Goal: Transaction & Acquisition: Purchase product/service

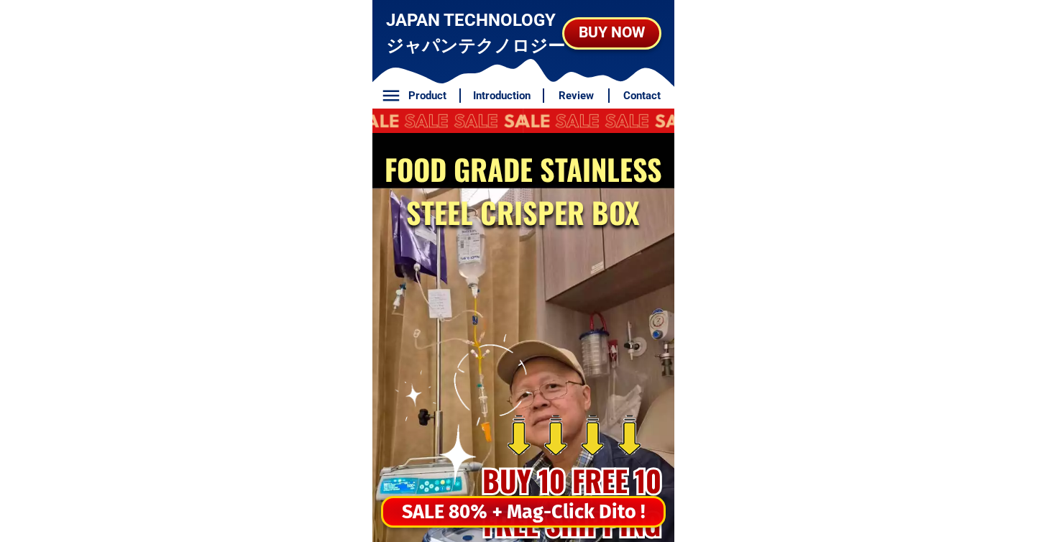
click at [536, 515] on div "SALE 80% + Mag-Click Dito !" at bounding box center [523, 512] width 280 height 29
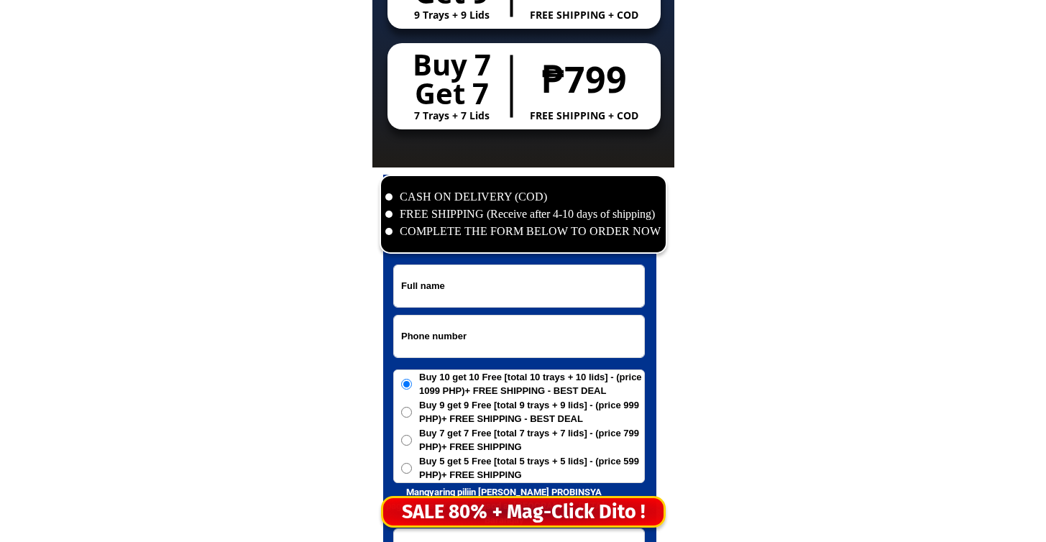
scroll to position [6946, 0]
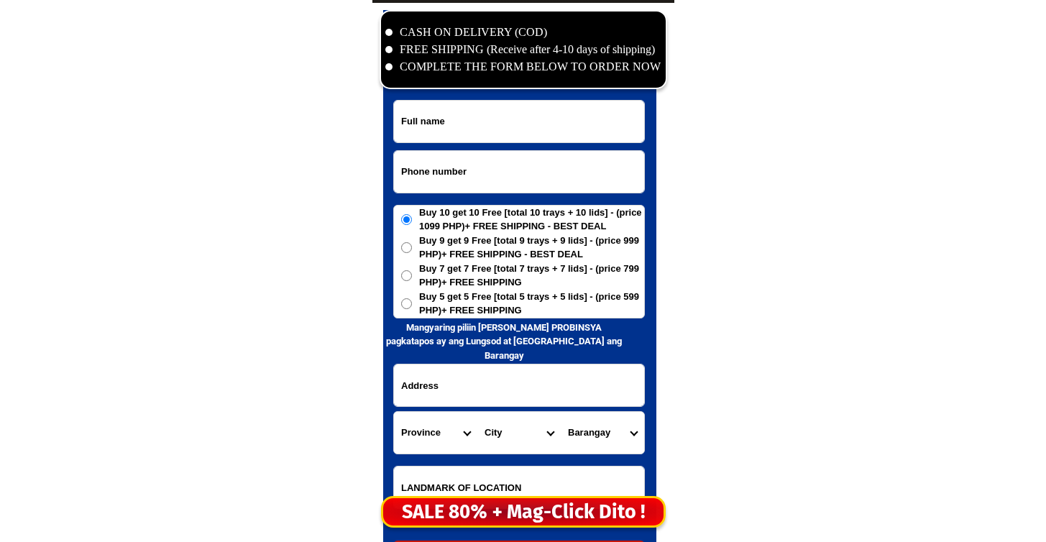
click at [509, 168] on input "Input phone_number" at bounding box center [519, 172] width 250 height 42
paste input "09362670497"
type input "09362670497"
click at [603, 98] on div at bounding box center [519, 293] width 273 height 567
click at [596, 114] on input "Input full_name" at bounding box center [519, 122] width 250 height 42
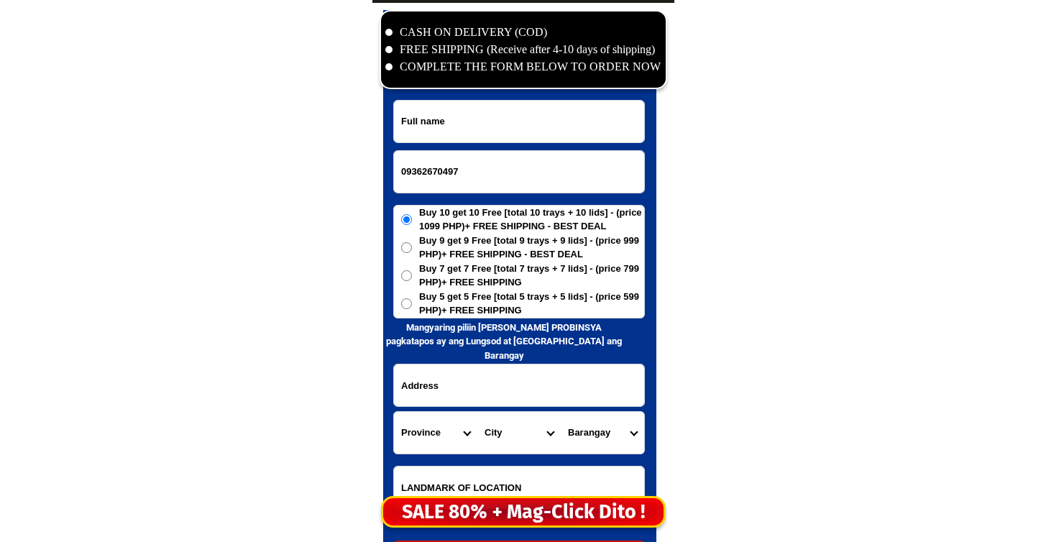
paste input "Victoria. Abueme"
type input "Victoria. Abueme"
click at [485, 304] on span "Buy 5 get 5 Free [total 5 trays + 5 lids] - (price 599 PHP)+ FREE SHIPPING" at bounding box center [531, 304] width 225 height 28
click at [412, 304] on input "Buy 5 get 5 Free [total 5 trays + 5 lids] - (price 599 PHP)+ FREE SHIPPING" at bounding box center [406, 303] width 11 height 11
radio input "true"
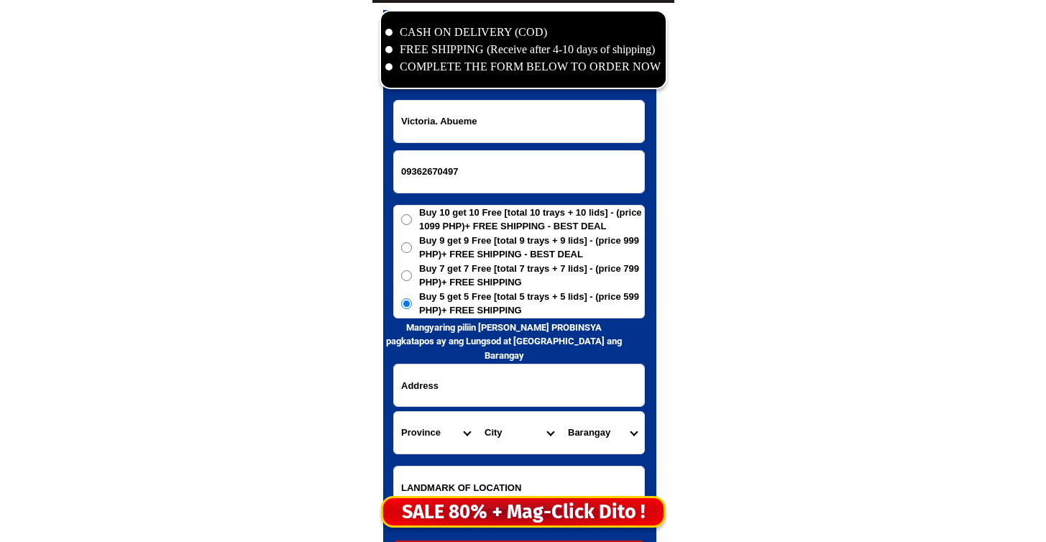
click at [480, 386] on input "Input address" at bounding box center [519, 386] width 250 height 42
paste input "Kinabjangan. Nasipit. Agusan del. norte. distric 8 corner. shell goin to. cabag…"
drag, startPoint x: 496, startPoint y: 385, endPoint x: 482, endPoint y: 393, distance: 15.8
click at [482, 393] on input "Kinabjangan. Nasipit. Agusan del. norte. distric 8 corner. shell goin to. cabag…" at bounding box center [519, 386] width 250 height 42
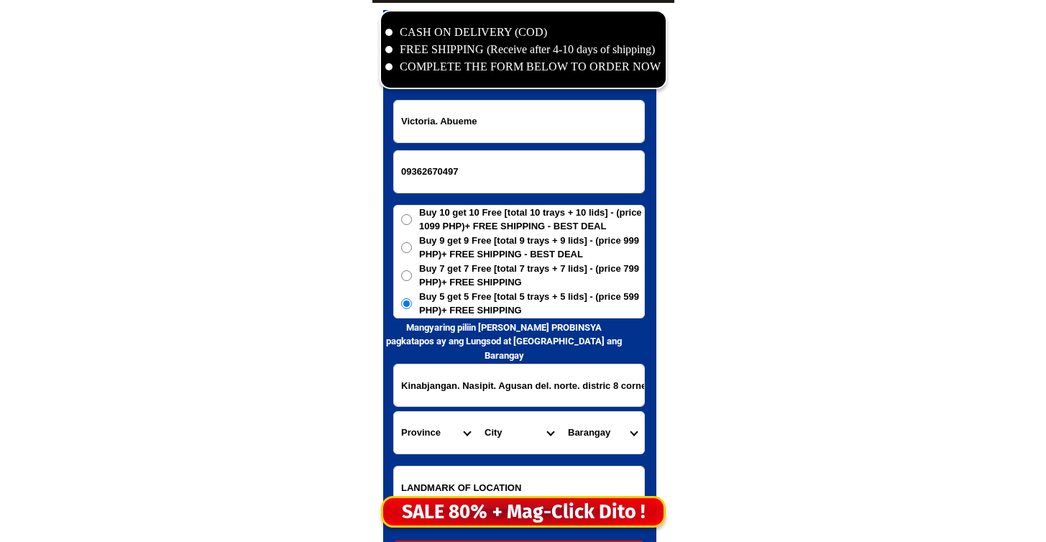
type input "Kinabjangan. Nasipit. Agusan del. norte. distric 8 corner. shell goin to. cabag…"
click at [430, 423] on select "Province [GEOGRAPHIC_DATA] [GEOGRAPHIC_DATA] [GEOGRAPHIC_DATA] [GEOGRAPHIC_DATA…" at bounding box center [435, 433] width 83 height 42
select select "63_513"
click at [394, 412] on select "Province [GEOGRAPHIC_DATA] [GEOGRAPHIC_DATA] [GEOGRAPHIC_DATA] [GEOGRAPHIC_DATA…" at bounding box center [435, 433] width 83 height 42
click at [495, 428] on select "City [GEOGRAPHIC_DATA]-[GEOGRAPHIC_DATA] [GEOGRAPHIC_DATA]-[PERSON_NAME] [GEOGR…" at bounding box center [518, 433] width 83 height 42
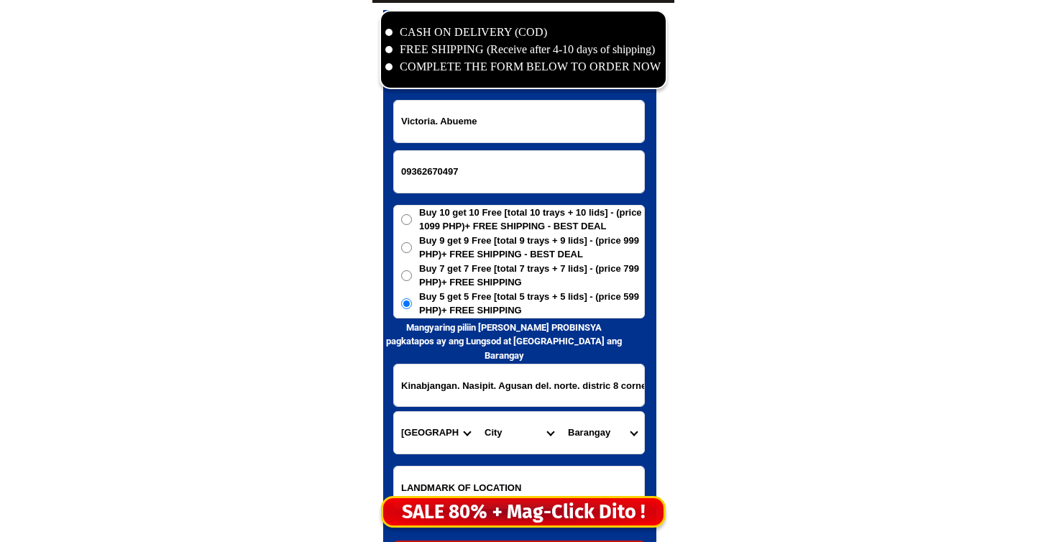
select select "63_5133940"
click at [477, 412] on select "City [GEOGRAPHIC_DATA]-[GEOGRAPHIC_DATA] [GEOGRAPHIC_DATA]-[PERSON_NAME] [GEOGR…" at bounding box center [518, 433] width 83 height 42
click at [592, 427] on select "Barangay Aclan Amontay Ata-atahon Barangay 1 (pob.) Barangay 2 (pob.) Barangay …" at bounding box center [602, 433] width 83 height 42
select select "63_51339405179"
click at [561, 412] on select "Barangay Aclan Amontay Ata-atahon Barangay 1 (pob.) Barangay 2 (pob.) Barangay …" at bounding box center [602, 433] width 83 height 42
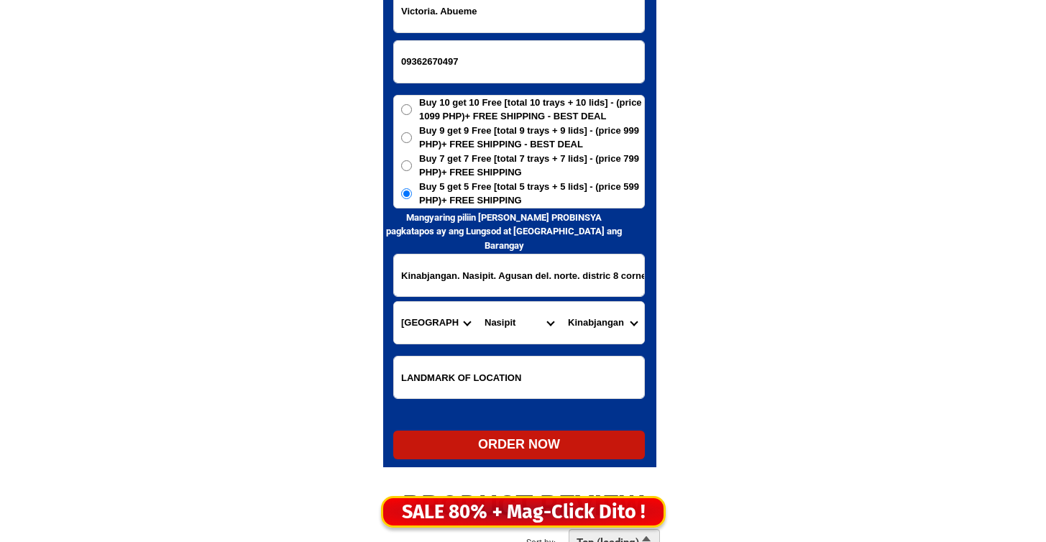
scroll to position [7236, 0]
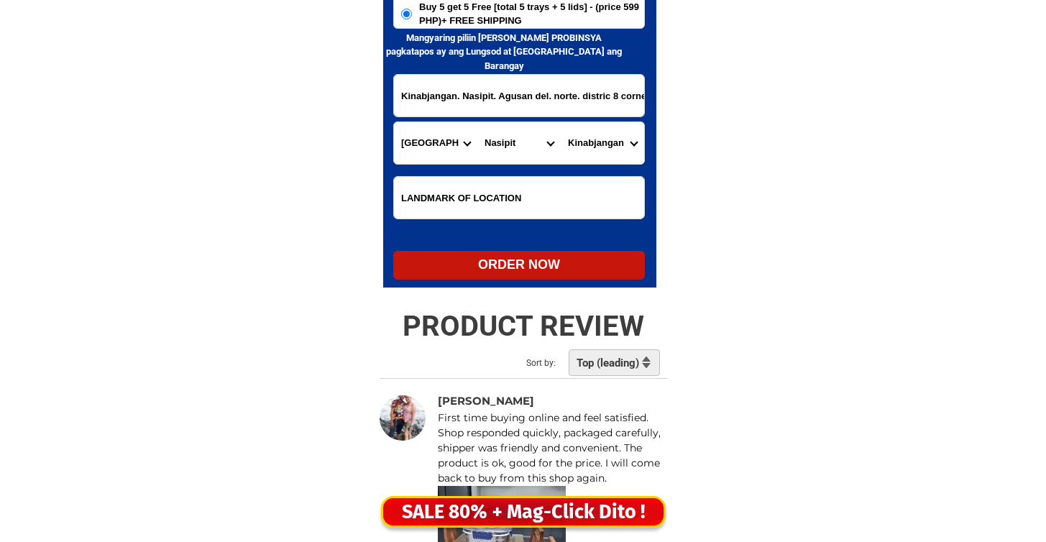
click at [574, 262] on div "ORDER NOW" at bounding box center [519, 264] width 252 height 19
radio input "true"
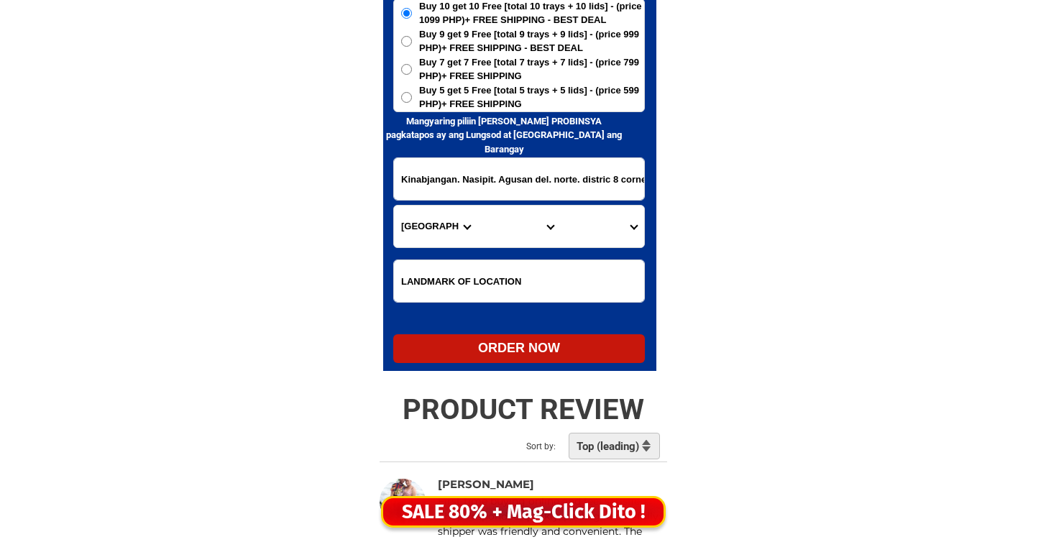
scroll to position [7056, 0]
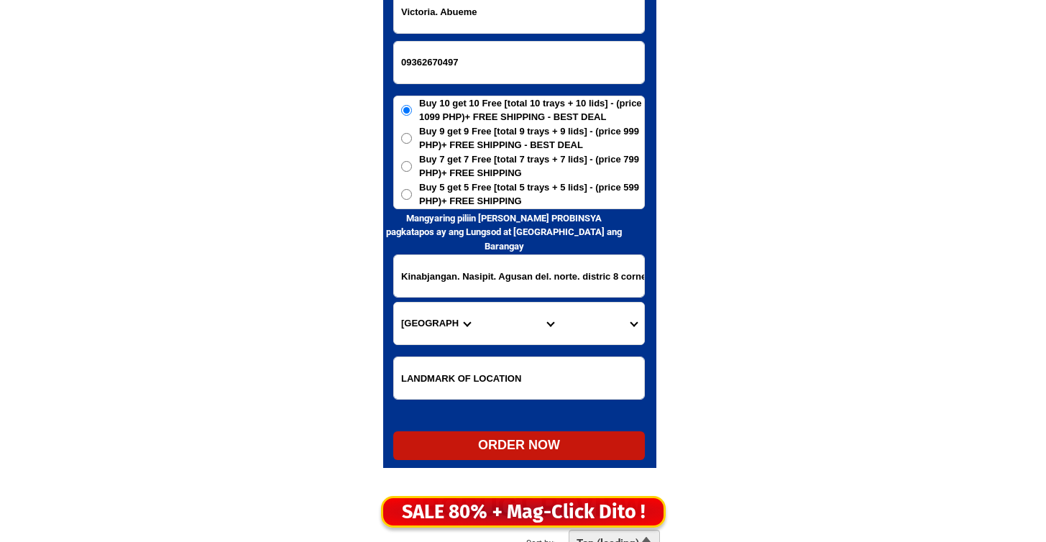
click at [505, 58] on input "09362670497" at bounding box center [519, 63] width 250 height 42
paste input "09056501801"
type input "09056501801"
click at [599, 17] on input "Victoria. Abueme" at bounding box center [519, 12] width 250 height 42
paste input "[PERSON_NAME] [PERSON_NAME]"
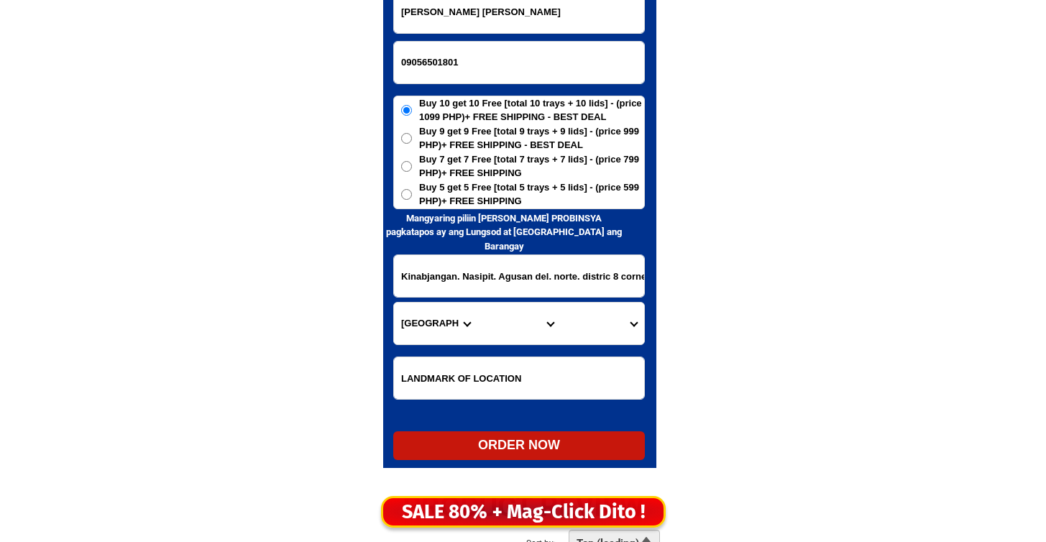
type input "[PERSON_NAME] [PERSON_NAME]"
click at [531, 193] on span "Buy 5 get 5 Free [total 5 trays + 5 lids] - (price 599 PHP)+ FREE SHIPPING" at bounding box center [531, 194] width 225 height 28
click at [412, 193] on input "Buy 5 get 5 Free [total 5 trays + 5 lids] - (price 599 PHP)+ FREE SHIPPING" at bounding box center [406, 194] width 11 height 11
radio input "true"
click at [512, 301] on form "[PERSON_NAME] [PERSON_NAME] 09056501801 ORDER NOW Kinabjangan. Nasipit. Agusan …" at bounding box center [519, 226] width 252 height 470
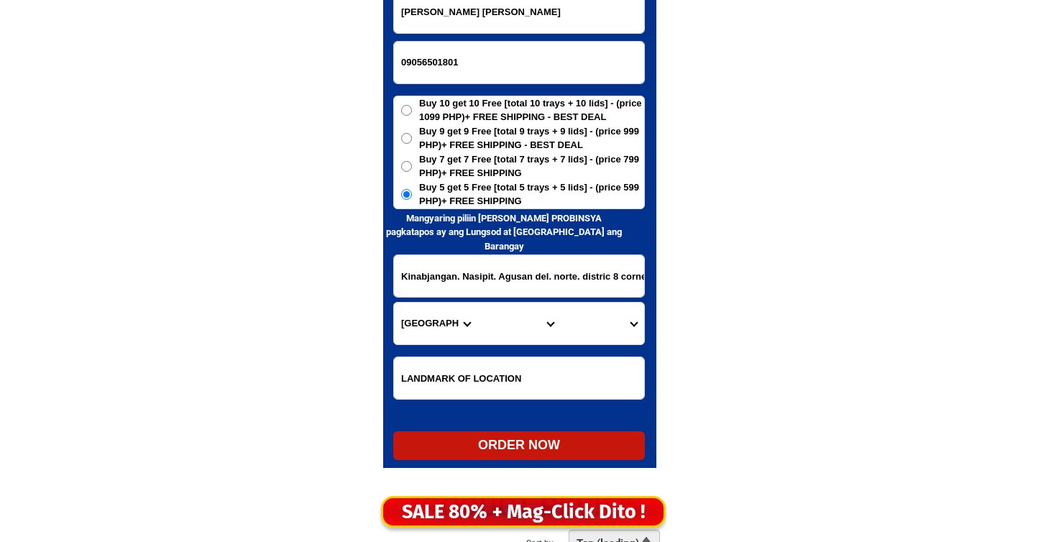
click at [522, 282] on input "Kinabjangan. Nasipit. Agusan del. norte. distric 8 corner. shell goin to. cabag…" at bounding box center [519, 276] width 250 height 42
paste input "100 sitio pantay brgy.[GEOGRAPHIC_DATA][PERSON_NAME] [GEOGRAPHIC_DATA],lampas n…"
drag, startPoint x: 494, startPoint y: 265, endPoint x: 487, endPoint y: 278, distance: 14.8
click at [487, 278] on input "100 sitio pantay brgy.[GEOGRAPHIC_DATA][PERSON_NAME] [GEOGRAPHIC_DATA],lampas n…" at bounding box center [519, 276] width 250 height 42
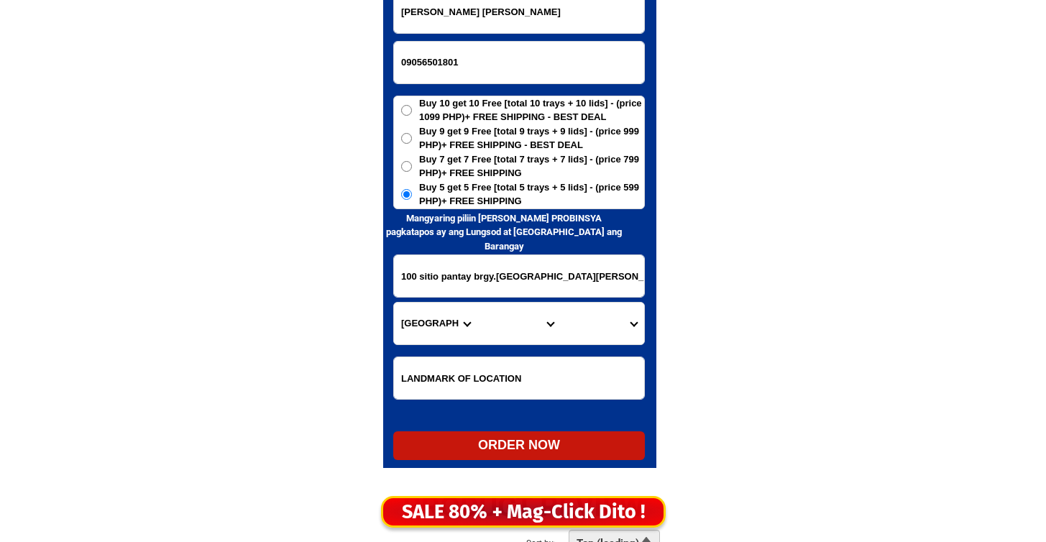
type input "100 sitio pantay brgy.[GEOGRAPHIC_DATA][PERSON_NAME] [GEOGRAPHIC_DATA],lampas n…"
click at [427, 319] on select "Province [GEOGRAPHIC_DATA] [GEOGRAPHIC_DATA] [GEOGRAPHIC_DATA] [GEOGRAPHIC_DATA…" at bounding box center [435, 324] width 83 height 42
click at [426, 338] on select "Province [GEOGRAPHIC_DATA] [GEOGRAPHIC_DATA] [GEOGRAPHIC_DATA] [GEOGRAPHIC_DATA…" at bounding box center [435, 324] width 83 height 42
click at [394, 303] on select "Province [GEOGRAPHIC_DATA] [GEOGRAPHIC_DATA] [GEOGRAPHIC_DATA] [GEOGRAPHIC_DATA…" at bounding box center [435, 324] width 83 height 42
click at [460, 332] on select "Province [GEOGRAPHIC_DATA] [GEOGRAPHIC_DATA] [GEOGRAPHIC_DATA] [GEOGRAPHIC_DATA…" at bounding box center [435, 324] width 83 height 42
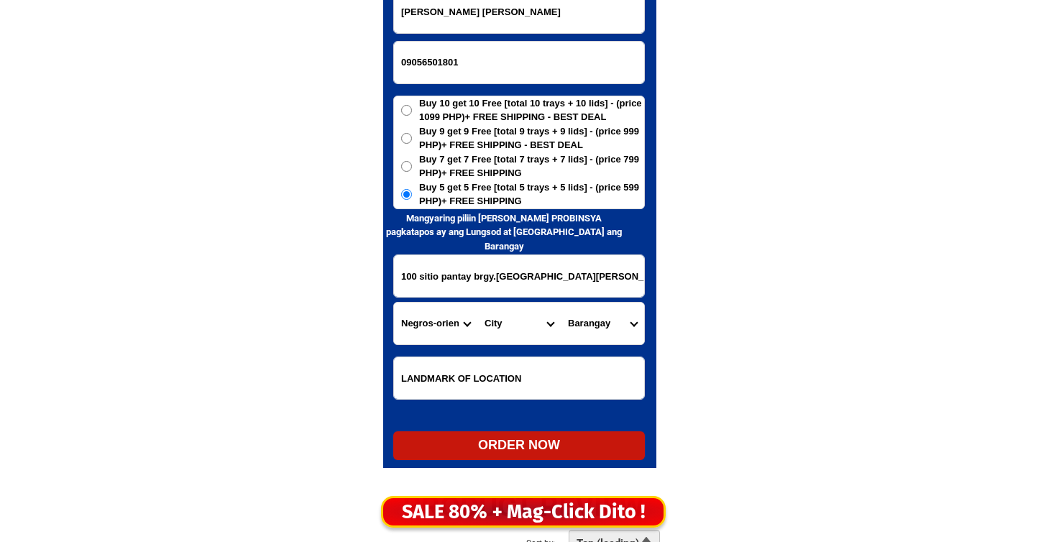
select select "63_993"
click at [394, 303] on select "Province [GEOGRAPHIC_DATA] [GEOGRAPHIC_DATA] [GEOGRAPHIC_DATA] [GEOGRAPHIC_DATA…" at bounding box center [435, 324] width 83 height 42
click at [521, 313] on select "City Angono Antipolo-city [GEOGRAPHIC_DATA] [GEOGRAPHIC_DATA] [GEOGRAPHIC_DATA]…" at bounding box center [518, 324] width 83 height 42
select select "63_993568"
click at [477, 303] on select "City Angono Antipolo-city [GEOGRAPHIC_DATA] [GEOGRAPHIC_DATA] [GEOGRAPHIC_DATA]…" at bounding box center [518, 324] width 83 height 42
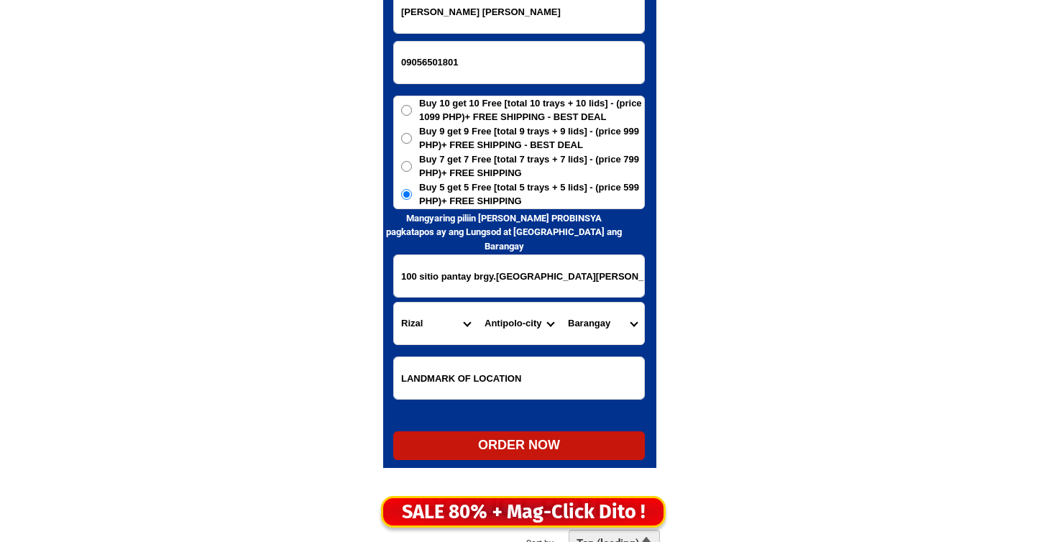
click at [595, 321] on select "Barangay" at bounding box center [602, 324] width 83 height 42
select select "63_9935683255"
click at [561, 303] on select "[GEOGRAPHIC_DATA] nayon [GEOGRAPHIC_DATA] [GEOGRAPHIC_DATA] [GEOGRAPHIC_DATA] D…" at bounding box center [602, 324] width 83 height 42
click at [496, 439] on div "ORDER NOW" at bounding box center [519, 445] width 252 height 19
radio input "true"
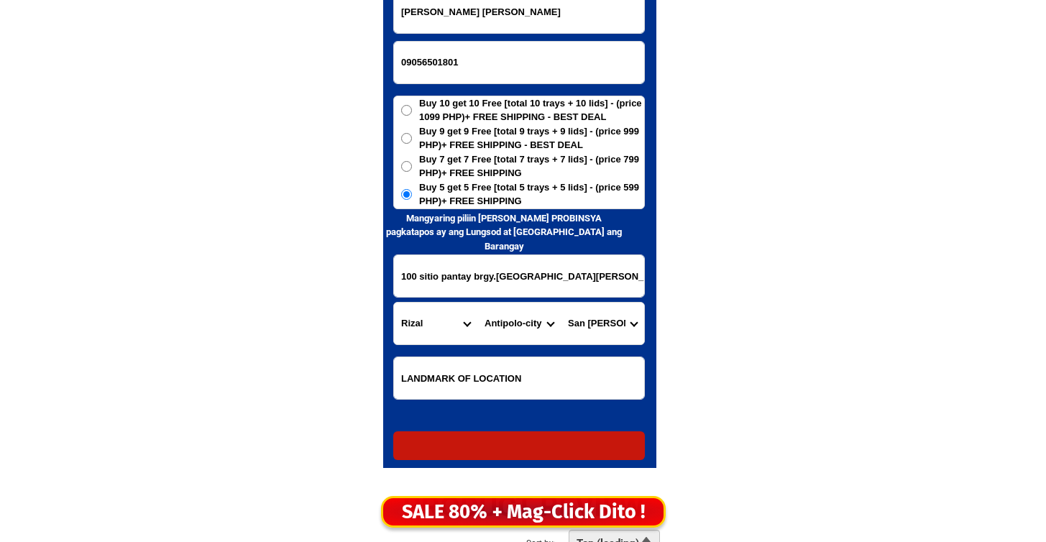
radio input "true"
